Goal: Task Accomplishment & Management: Use online tool/utility

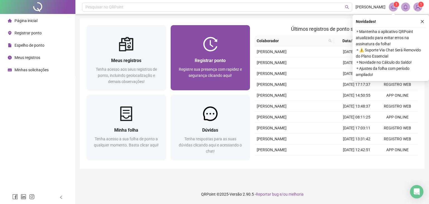
click at [221, 40] on div at bounding box center [211, 44] width 80 height 15
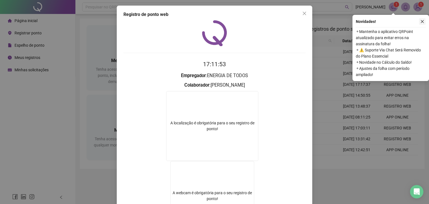
click at [421, 21] on icon "close" at bounding box center [422, 22] width 4 height 4
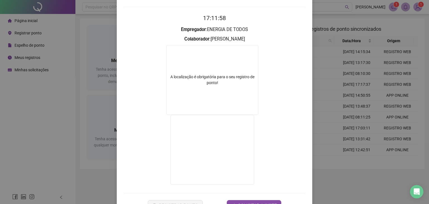
scroll to position [56, 0]
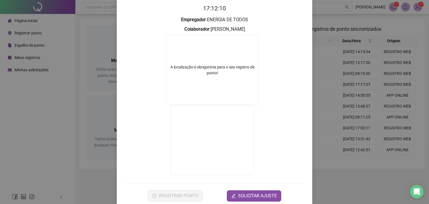
click at [325, 21] on div "Registro de ponto web 17:12:10 Empregador : ENERGIA DE TODOS Colaborador : [PER…" at bounding box center [214, 102] width 429 height 204
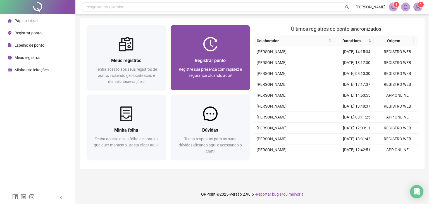
click at [225, 61] on span "Registrar ponto" at bounding box center [210, 60] width 31 height 5
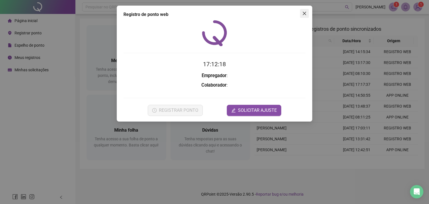
click at [305, 14] on icon "close" at bounding box center [304, 13] width 4 height 4
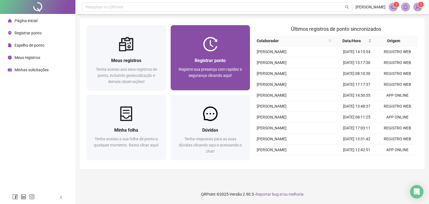
click at [221, 61] on span "Registrar ponto" at bounding box center [210, 60] width 31 height 5
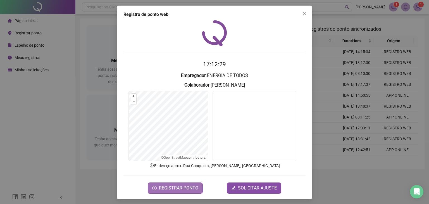
click at [171, 185] on span "REGISTRAR PONTO" at bounding box center [178, 188] width 39 height 7
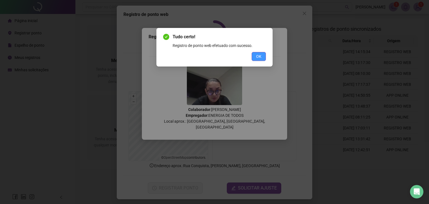
click at [265, 56] on button "OK" at bounding box center [258, 56] width 14 height 9
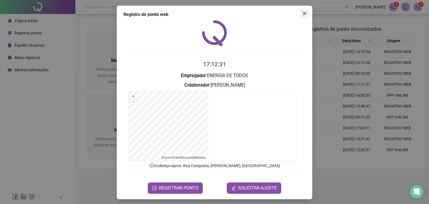
click at [303, 14] on icon "close" at bounding box center [304, 13] width 3 height 3
